Goal: Submit feedback/report problem: Submit feedback/report problem

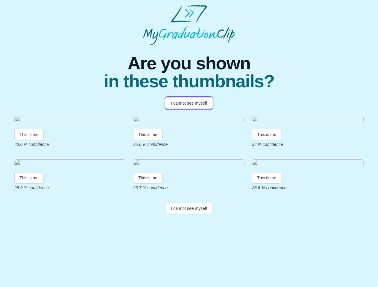
click at [189, 103] on button "I cannot see myself" at bounding box center [189, 103] width 46 height 11
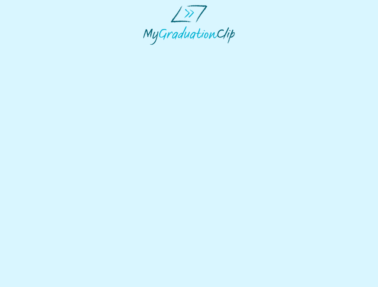
click at [29, 50] on html at bounding box center [189, 25] width 378 height 50
click at [149, 50] on html at bounding box center [189, 25] width 378 height 50
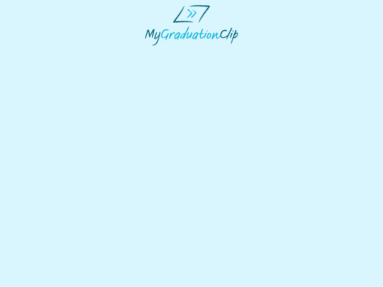
click at [268, 50] on html at bounding box center [191, 25] width 383 height 50
click at [29, 50] on html at bounding box center [191, 25] width 383 height 50
click at [149, 50] on html at bounding box center [191, 25] width 383 height 50
click at [268, 50] on html at bounding box center [191, 25] width 383 height 50
